Goal: Information Seeking & Learning: Learn about a topic

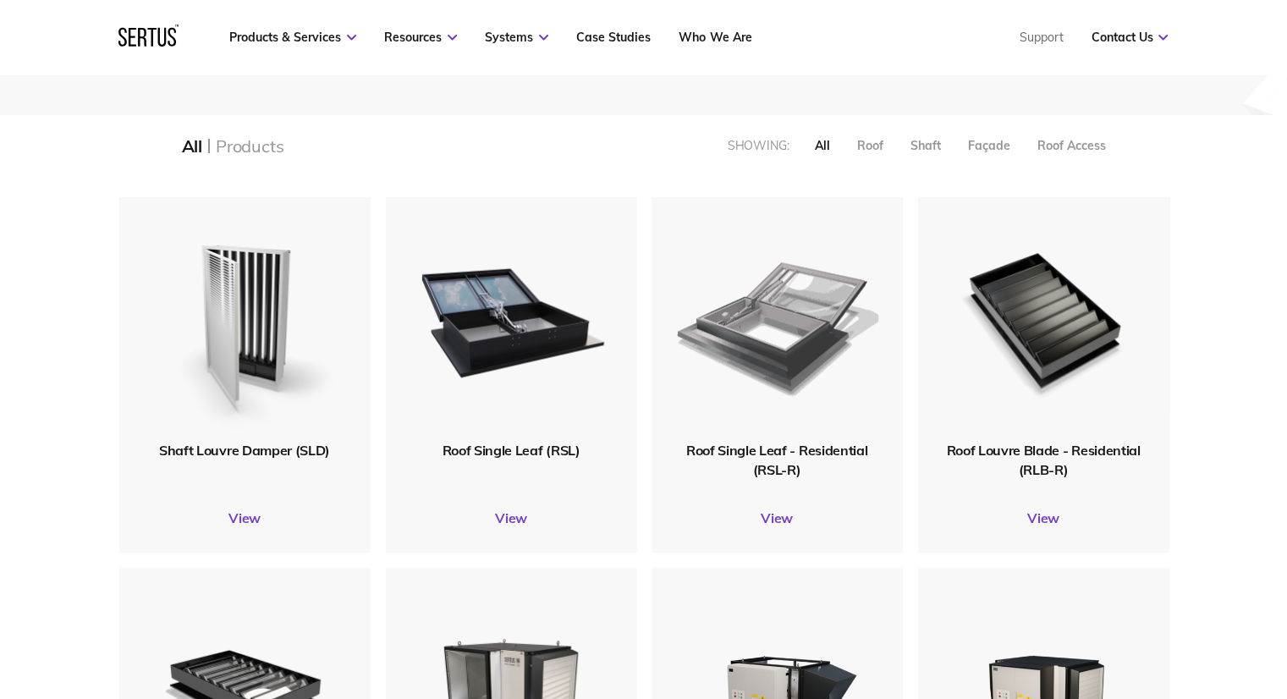
scroll to position [423, 0]
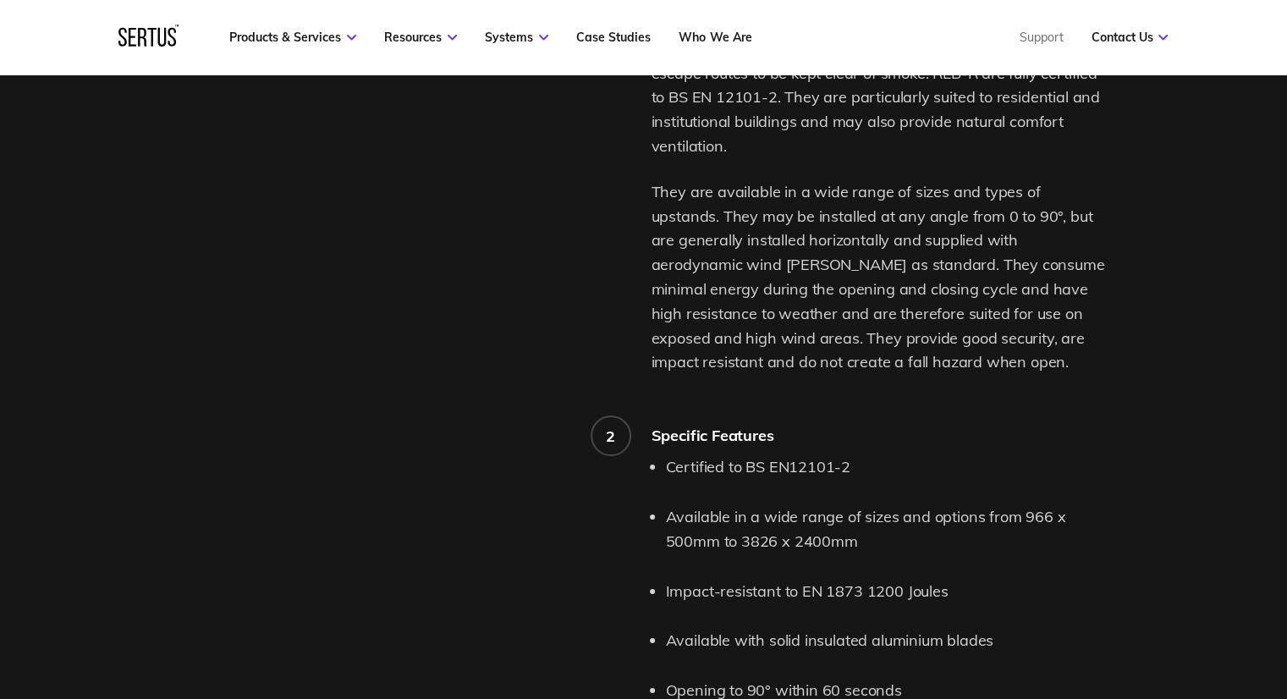
scroll to position [1438, 0]
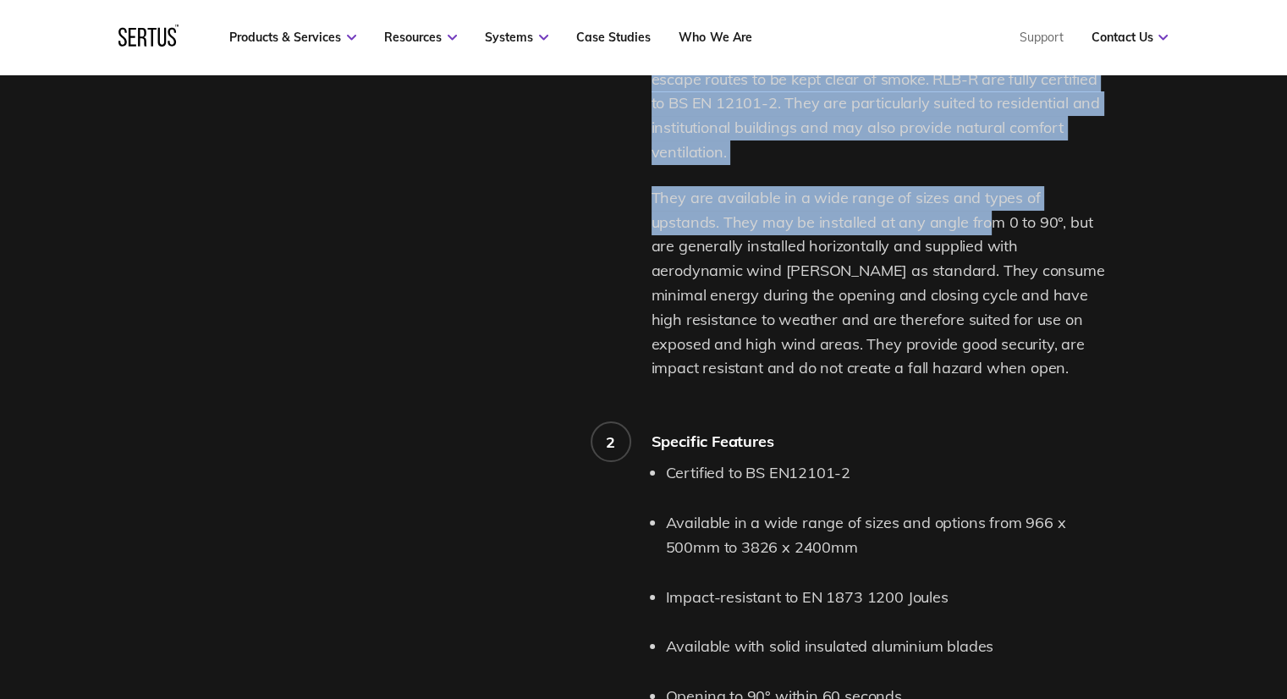
drag, startPoint x: 649, startPoint y: 217, endPoint x: 915, endPoint y: 230, distance: 266.0
click at [915, 230] on div "Product features and details. 1 Roof Louvre Blade (RLB-R) Description Roof Louv…" at bounding box center [644, 454] width 924 height 1057
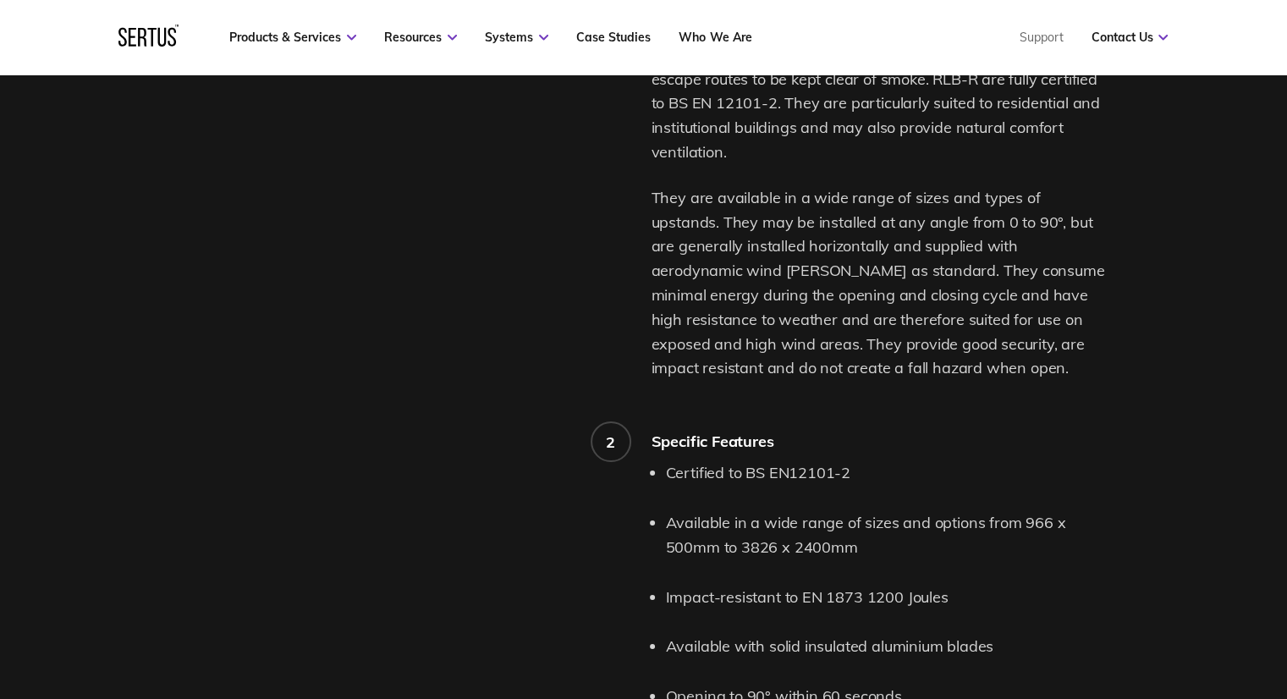
drag, startPoint x: 968, startPoint y: 222, endPoint x: 765, endPoint y: 228, distance: 203.2
click at [965, 222] on p "They are available in a wide range of sizes and types of upstands. They may be …" at bounding box center [878, 283] width 454 height 195
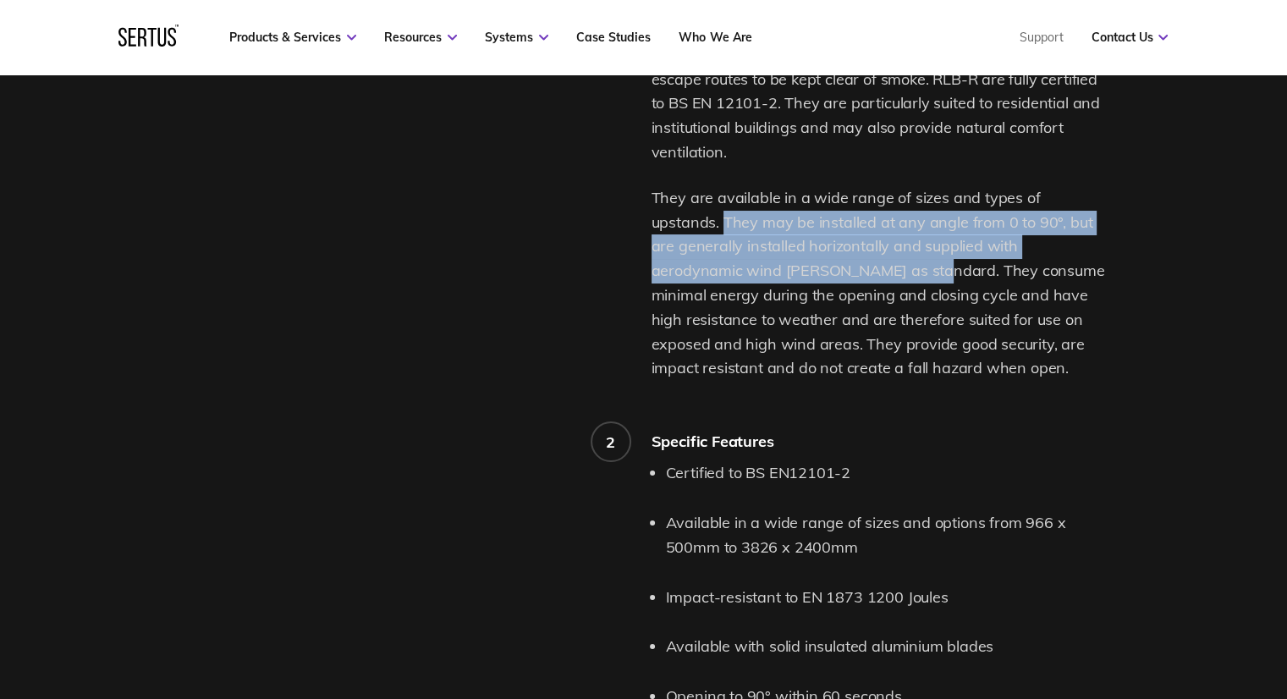
drag, startPoint x: 650, startPoint y: 221, endPoint x: 827, endPoint y: 277, distance: 185.4
click at [827, 277] on p "They are available in a wide range of sizes and types of upstands. They may be …" at bounding box center [878, 283] width 454 height 195
